Goal: Task Accomplishment & Management: Manage account settings

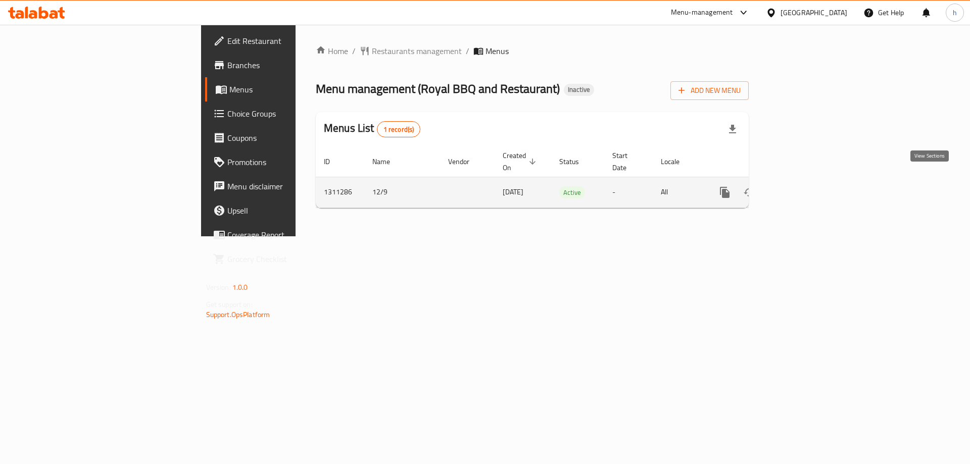
click at [804, 186] on icon "enhanced table" at bounding box center [798, 192] width 12 height 12
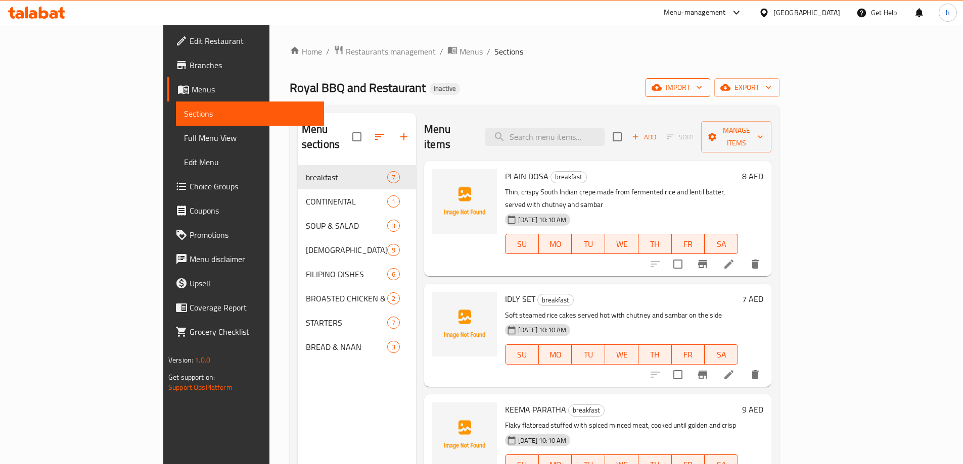
click at [702, 92] on span "import" at bounding box center [677, 87] width 49 height 13
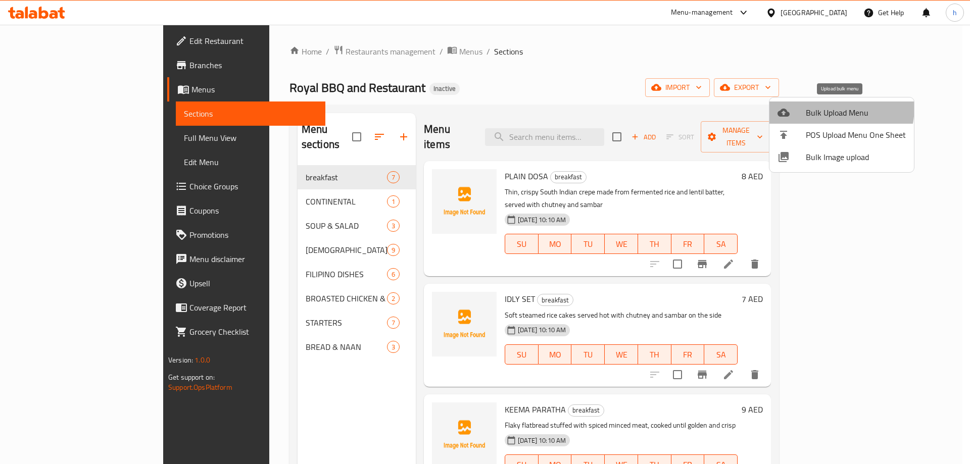
click at [818, 107] on span "Bulk Upload Menu" at bounding box center [856, 113] width 100 height 12
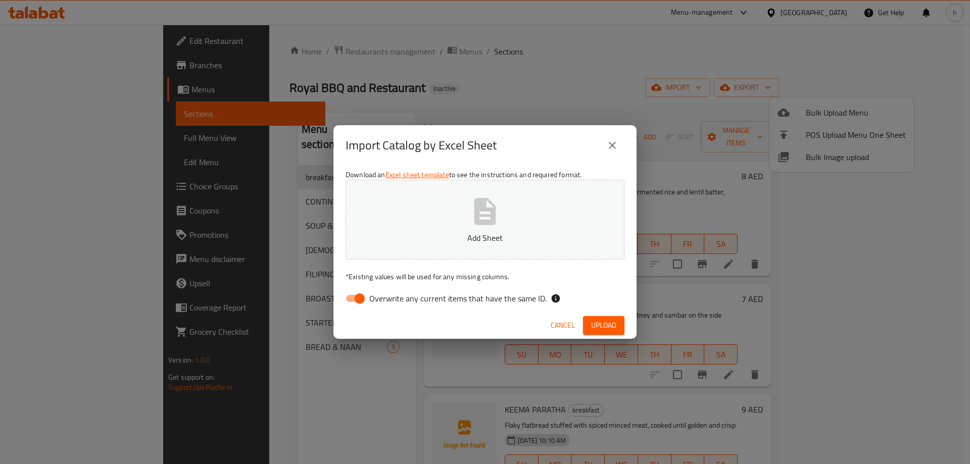
click at [418, 299] on span "Overwrite any current items that have the same ID." at bounding box center [457, 299] width 177 height 12
click at [389, 299] on input "Overwrite any current items that have the same ID." at bounding box center [360, 298] width 58 height 19
checkbox input "false"
click at [463, 220] on button "Add Sheet" at bounding box center [485, 220] width 279 height 80
click at [606, 323] on span "Upload" at bounding box center [603, 325] width 25 height 13
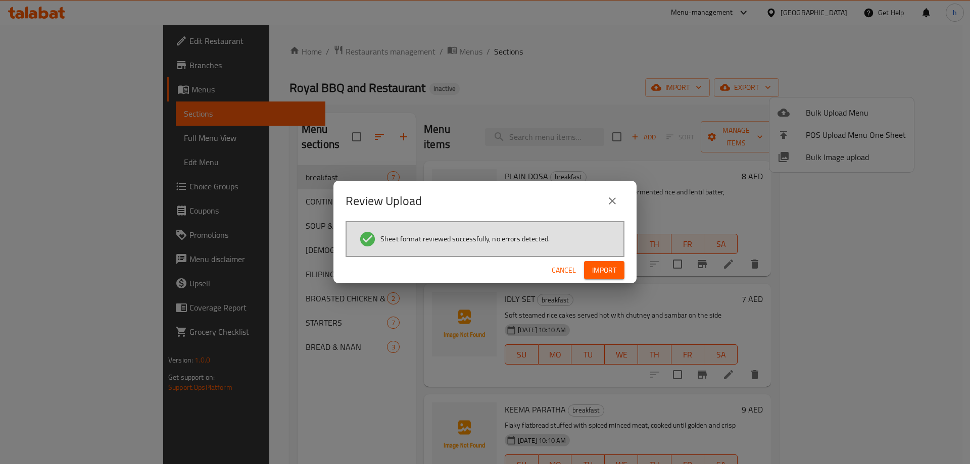
click at [608, 273] on span "Import" at bounding box center [604, 270] width 24 height 13
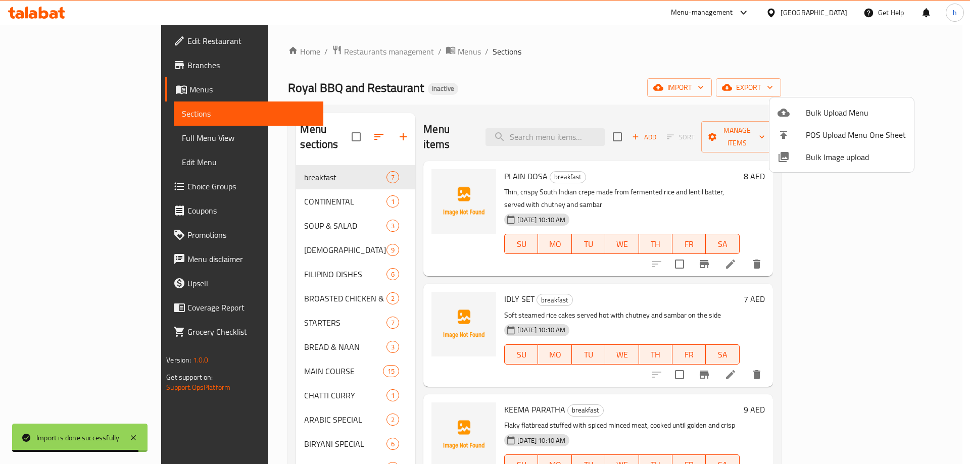
drag, startPoint x: 929, startPoint y: 179, endPoint x: 930, endPoint y: 199, distance: 19.7
click at [930, 199] on div at bounding box center [485, 232] width 970 height 464
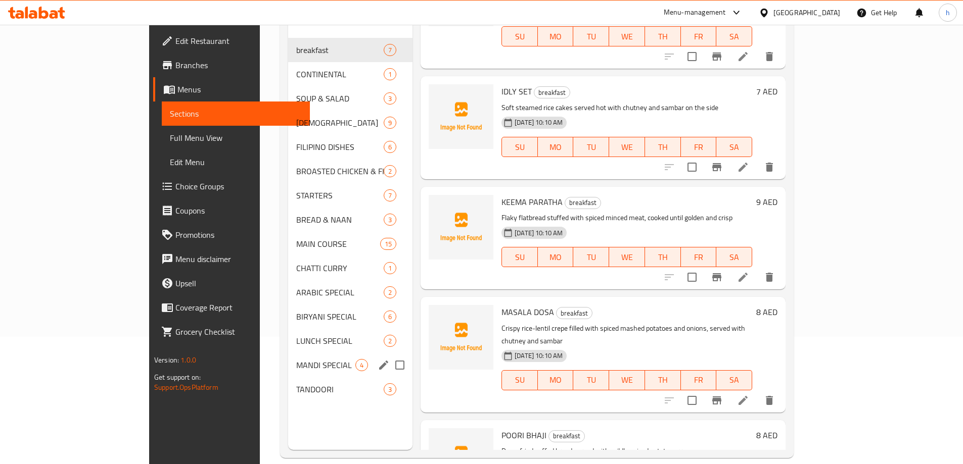
scroll to position [141, 0]
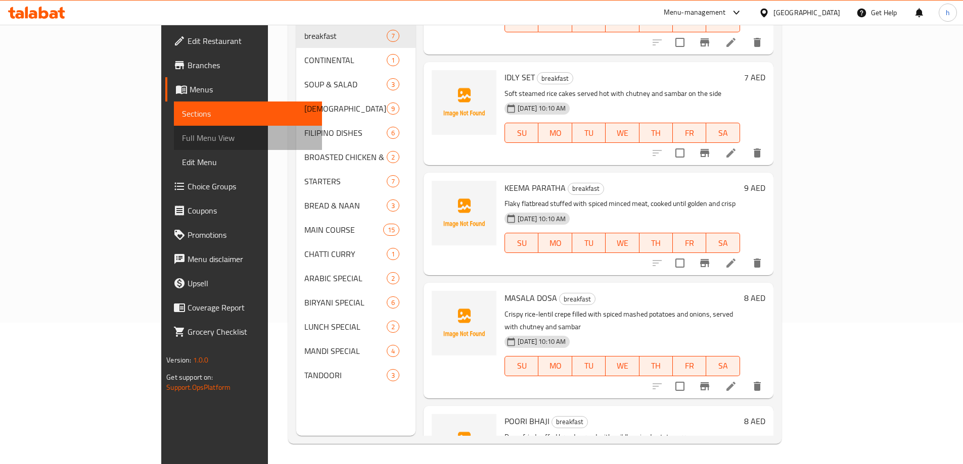
click at [182, 142] on span "Full Menu View" at bounding box center [248, 138] width 132 height 12
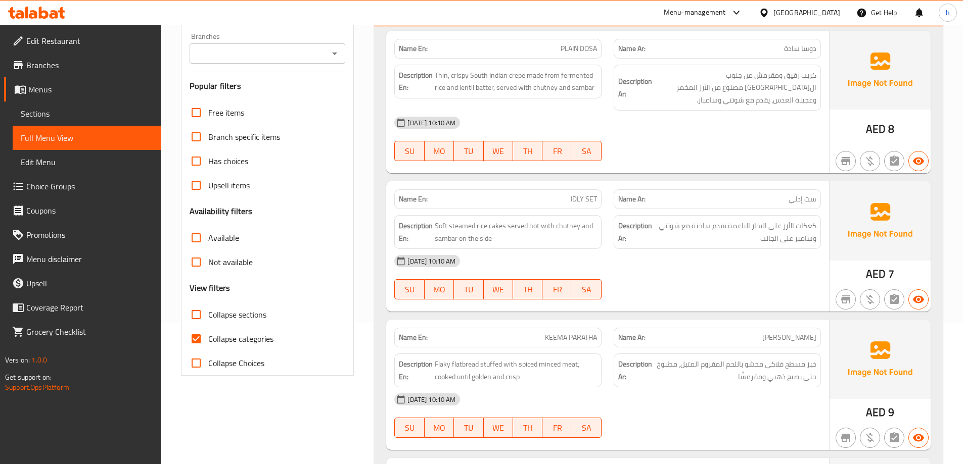
click at [233, 339] on span "Collapse categories" at bounding box center [240, 339] width 65 height 12
click at [208, 339] on input "Collapse categories" at bounding box center [196, 339] width 24 height 24
checkbox input "false"
click at [227, 318] on span "Collapse sections" at bounding box center [237, 315] width 58 height 12
click at [208, 318] on input "Collapse sections" at bounding box center [196, 315] width 24 height 24
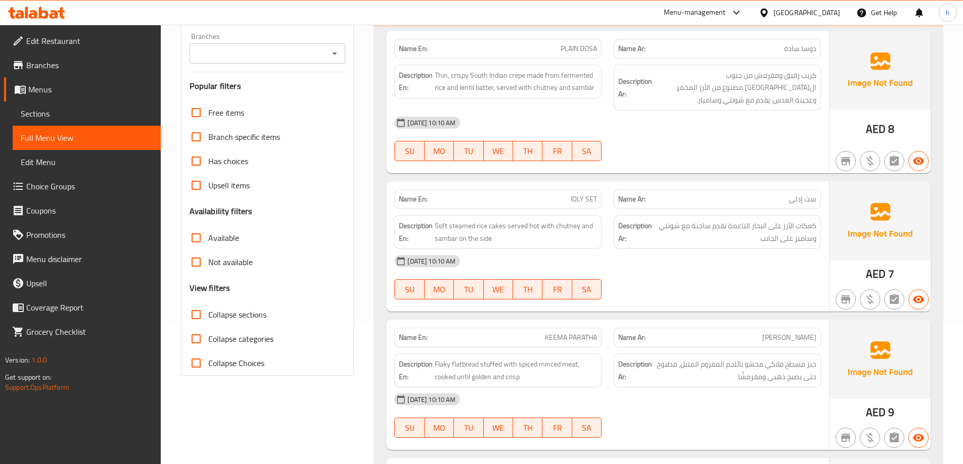
checkbox input "true"
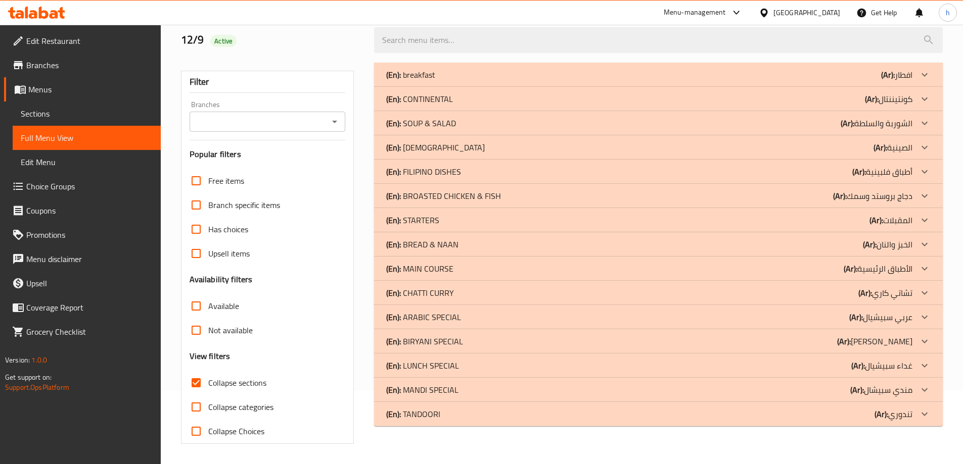
scroll to position [73, 0]
click at [857, 267] on p "(Ar): الأطباق الرئيسية" at bounding box center [877, 269] width 69 height 12
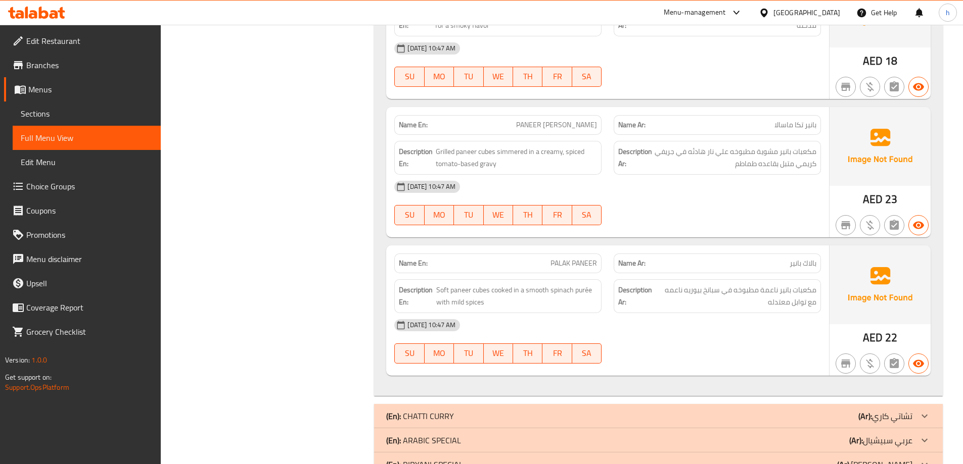
scroll to position [2494, 0]
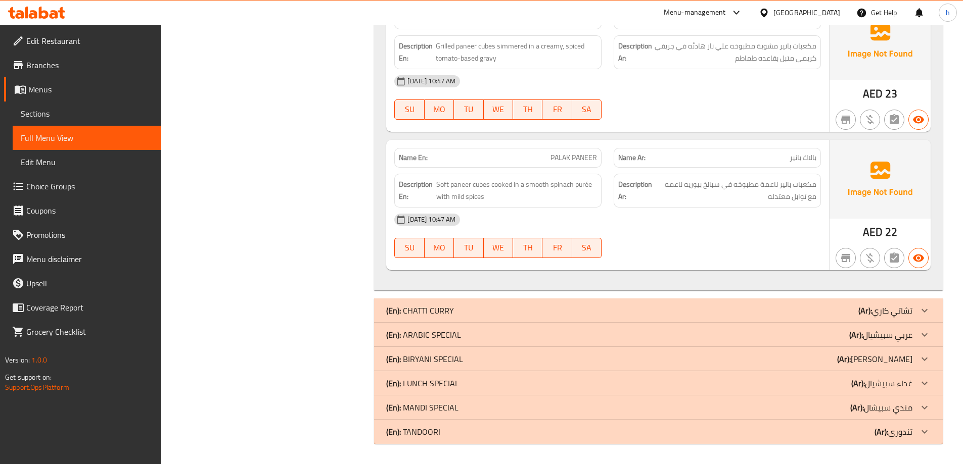
click at [877, 312] on p "(Ar): [PERSON_NAME]" at bounding box center [885, 311] width 54 height 12
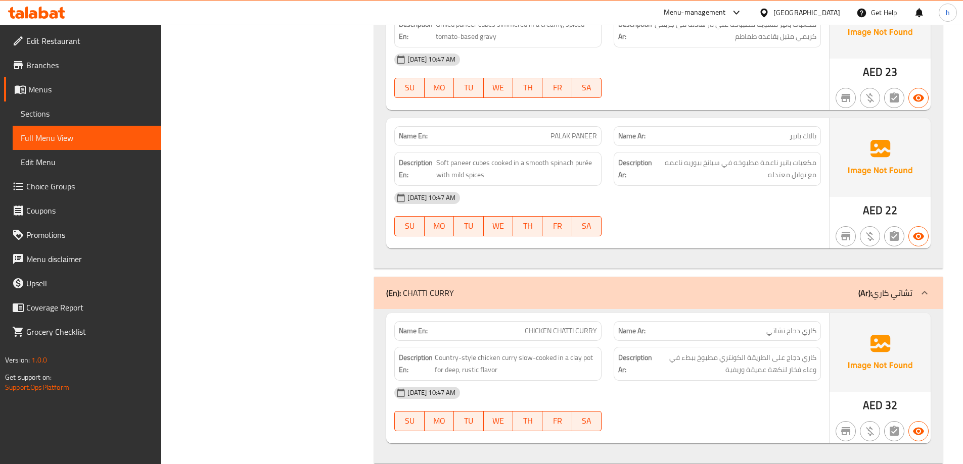
scroll to position [2664, 0]
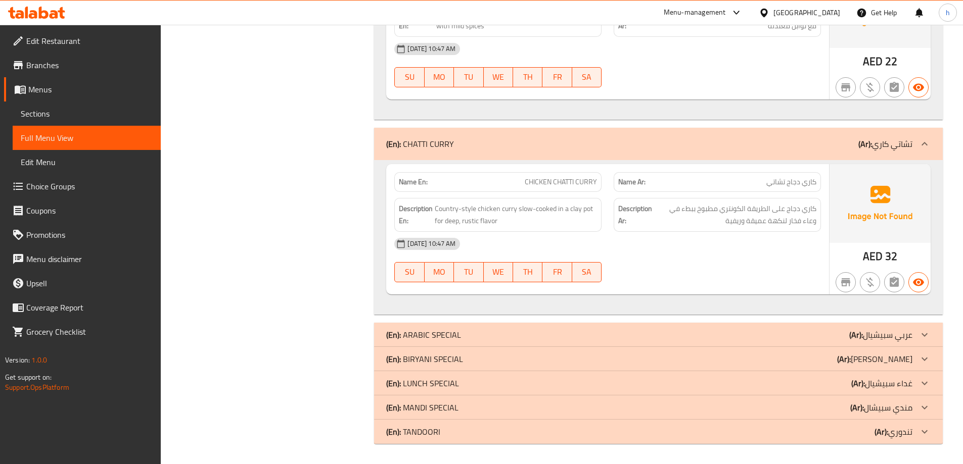
click at [732, 329] on div "(En): ARABIC SPECIAL (Ar): عربي سبيشيال" at bounding box center [649, 335] width 526 height 12
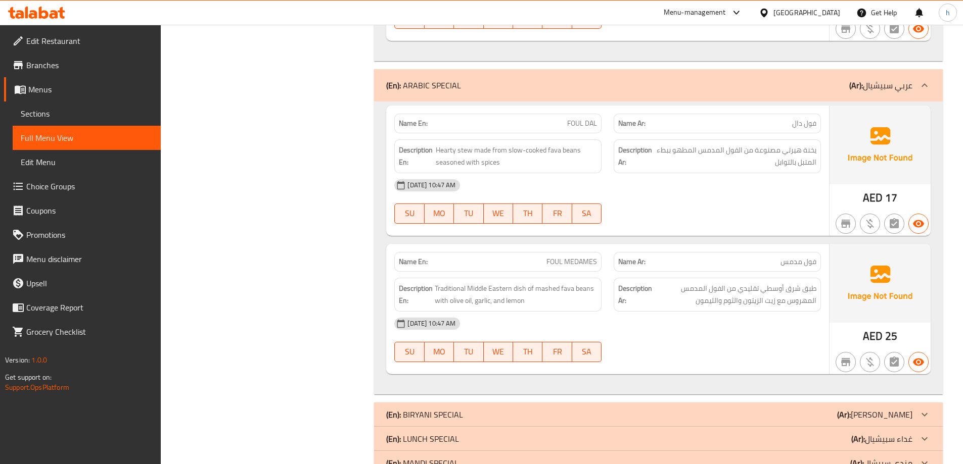
scroll to position [2974, 0]
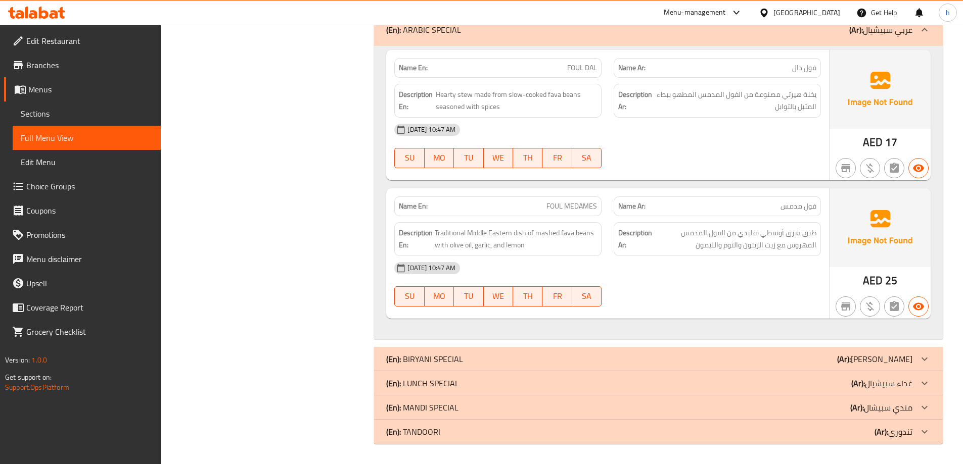
click at [791, 361] on div "(En): BIRYANI SPECIAL (Ar): [PERSON_NAME]" at bounding box center [649, 359] width 526 height 12
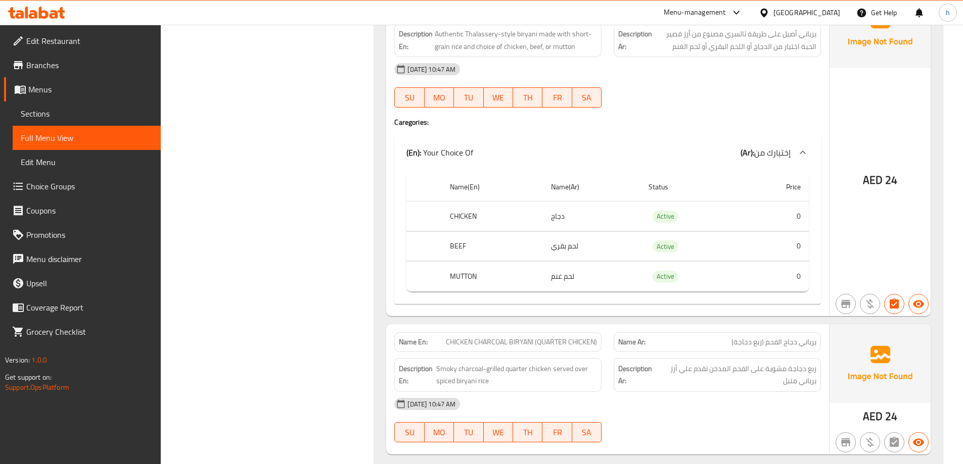
scroll to position [4045, 0]
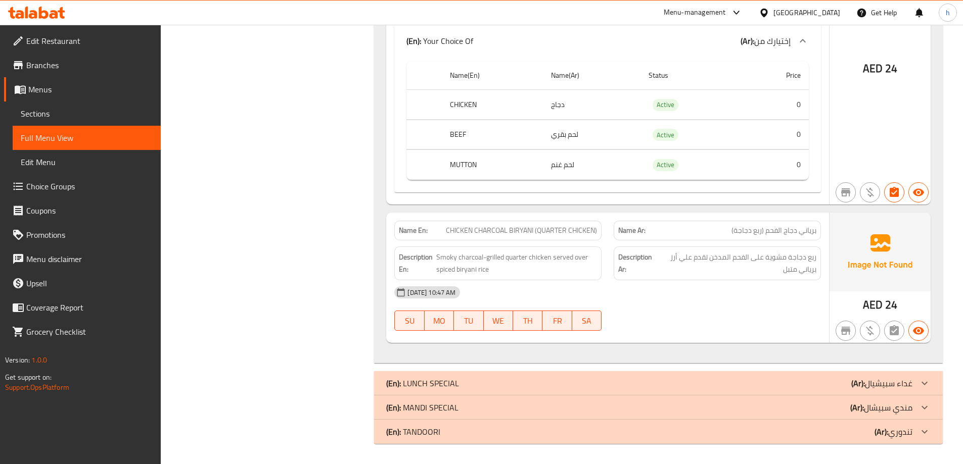
click at [766, 378] on div "(En): LUNCH SPECIAL (Ar): غداء سبيشيال" at bounding box center [649, 383] width 526 height 12
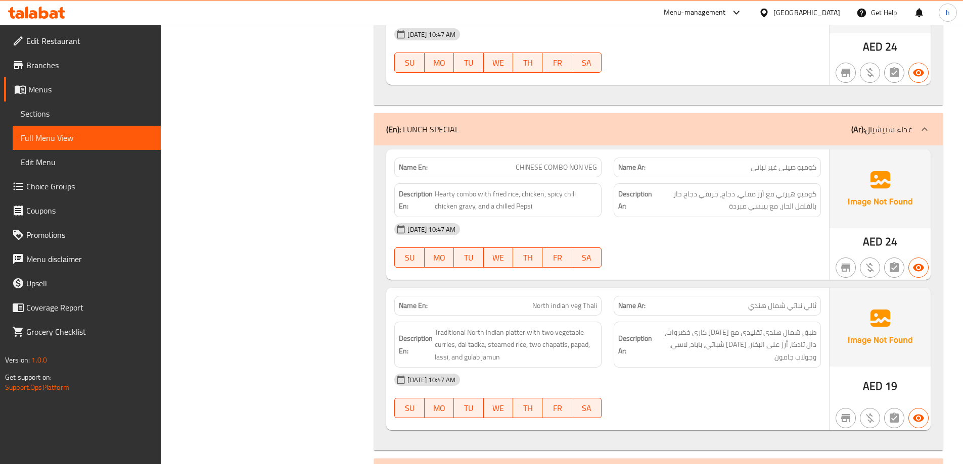
scroll to position [4367, 0]
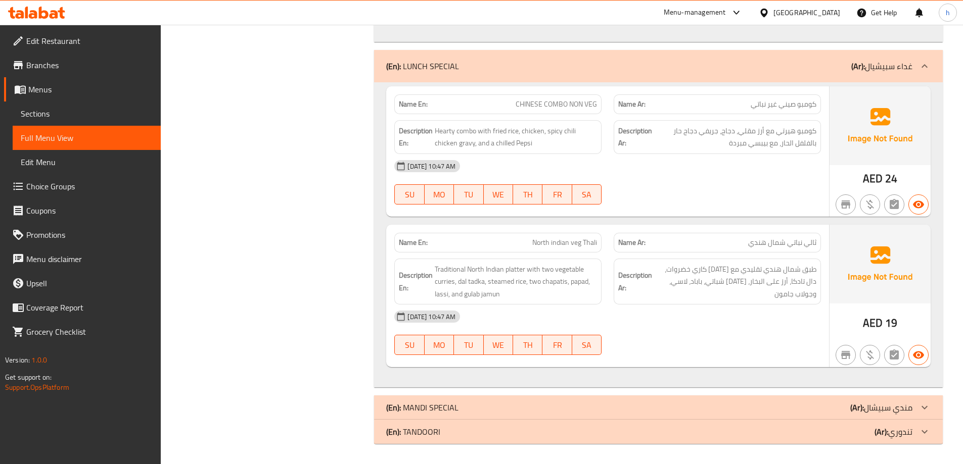
click at [813, 408] on div "(En): MANDI SPECIAL (Ar): مندي سبيشال" at bounding box center [649, 408] width 526 height 12
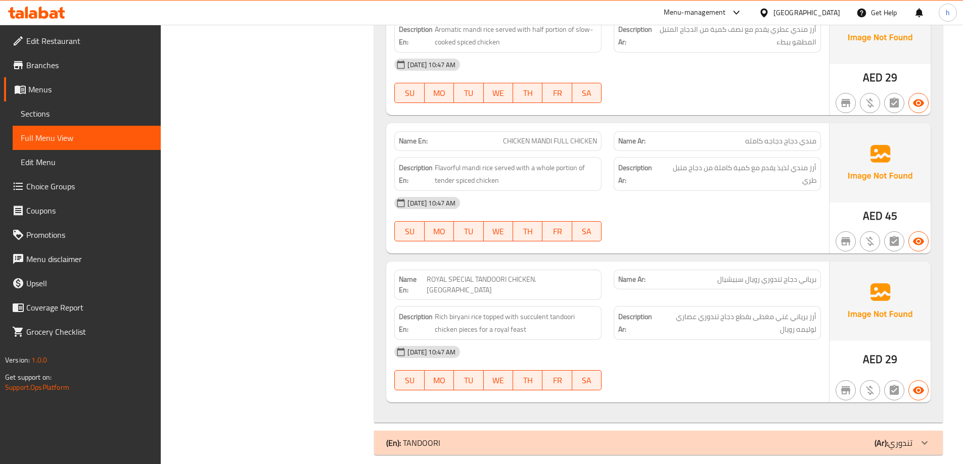
scroll to position [4953, 0]
click at [820, 437] on div "(En): TANDOORI (Ar): تندوري" at bounding box center [649, 443] width 526 height 12
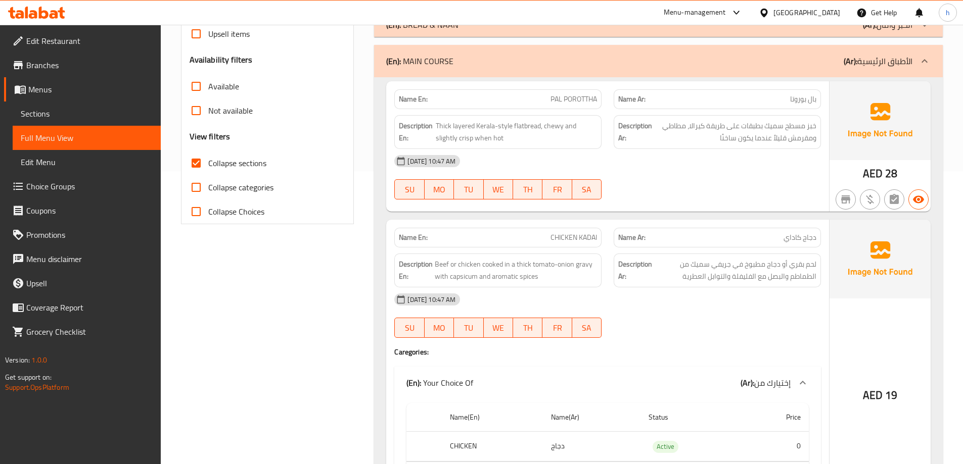
scroll to position [137, 0]
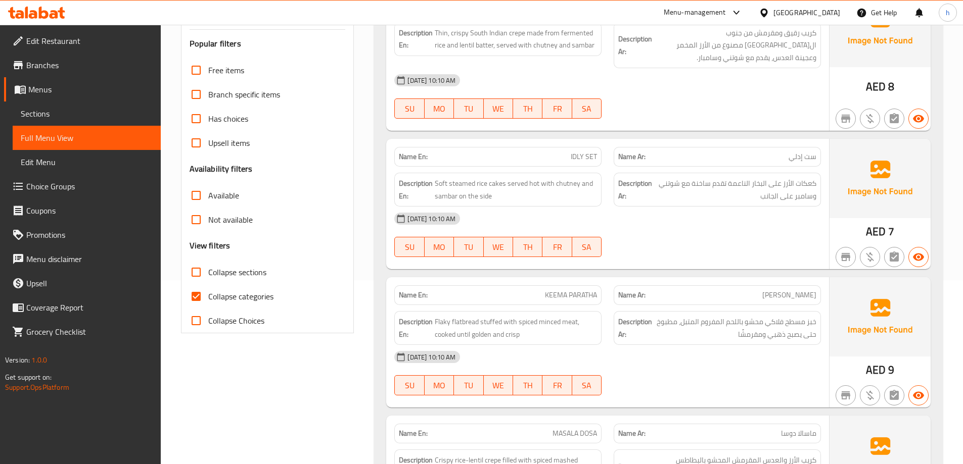
scroll to position [202, 0]
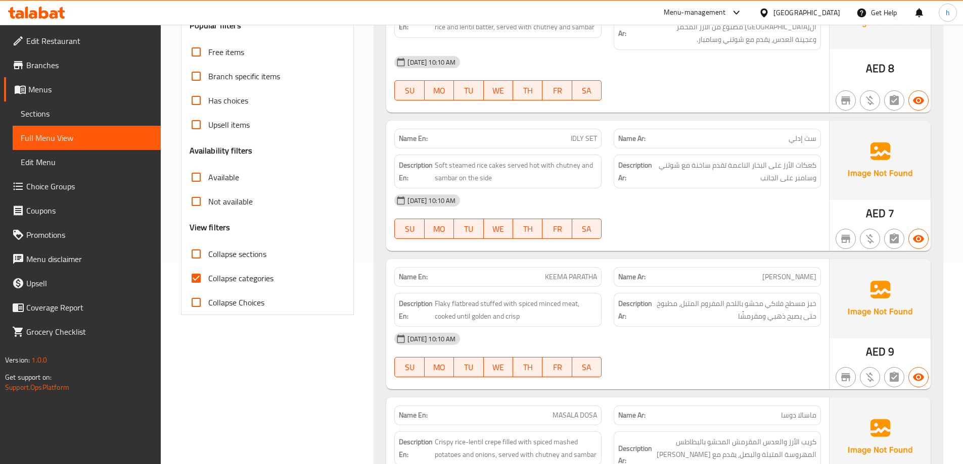
click at [40, 114] on span "Sections" at bounding box center [87, 114] width 132 height 12
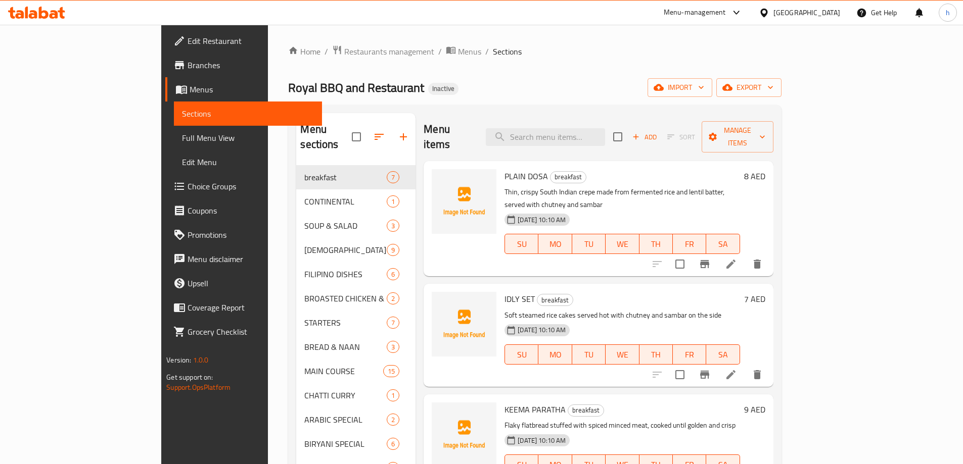
click at [523, 51] on ol "Home / Restaurants management / Menus / Sections" at bounding box center [534, 51] width 493 height 13
click at [781, 94] on button "export" at bounding box center [748, 87] width 65 height 19
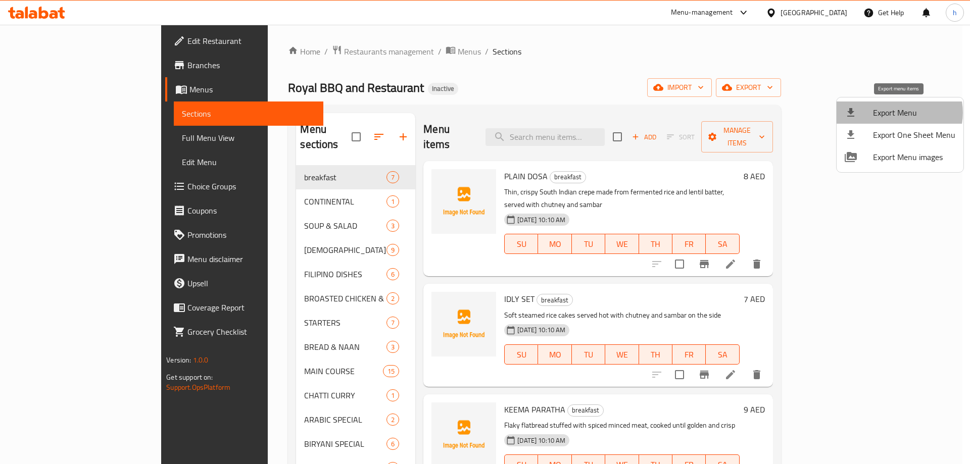
click at [897, 113] on span "Export Menu" at bounding box center [914, 113] width 82 height 12
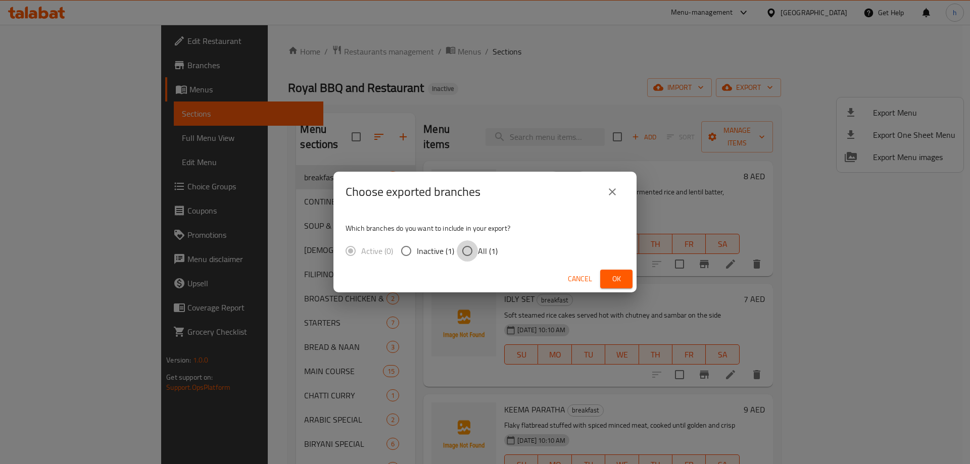
click at [471, 254] on input "All (1)" at bounding box center [467, 251] width 21 height 21
radio input "true"
click at [611, 275] on span "Ok" at bounding box center [616, 279] width 16 height 13
